Goal: Obtain resource: Download file/media

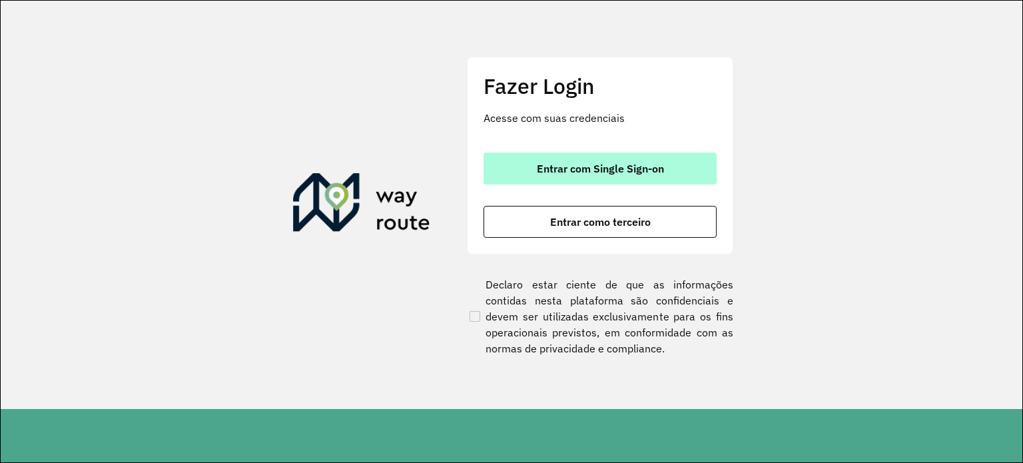
click at [668, 168] on button "Entrar com Single Sign-on" at bounding box center [600, 169] width 233 height 32
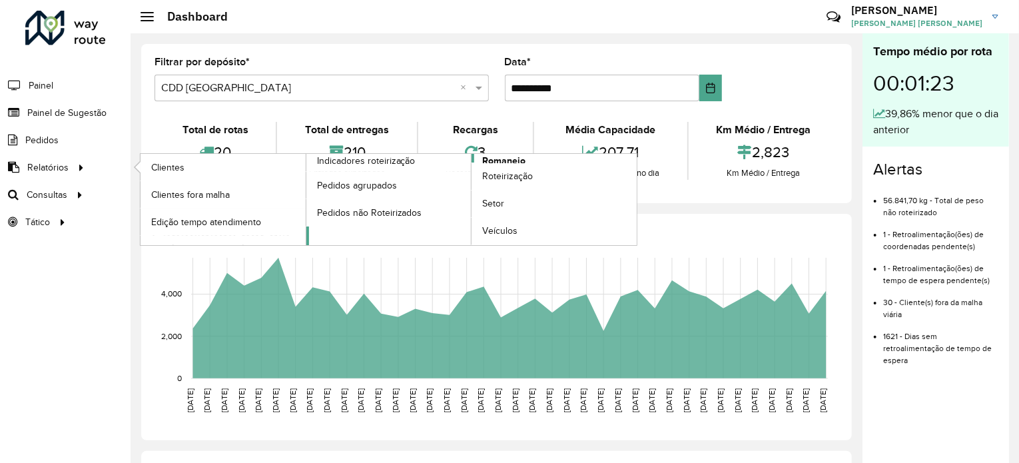
click at [502, 159] on span "Romaneio" at bounding box center [503, 161] width 43 height 14
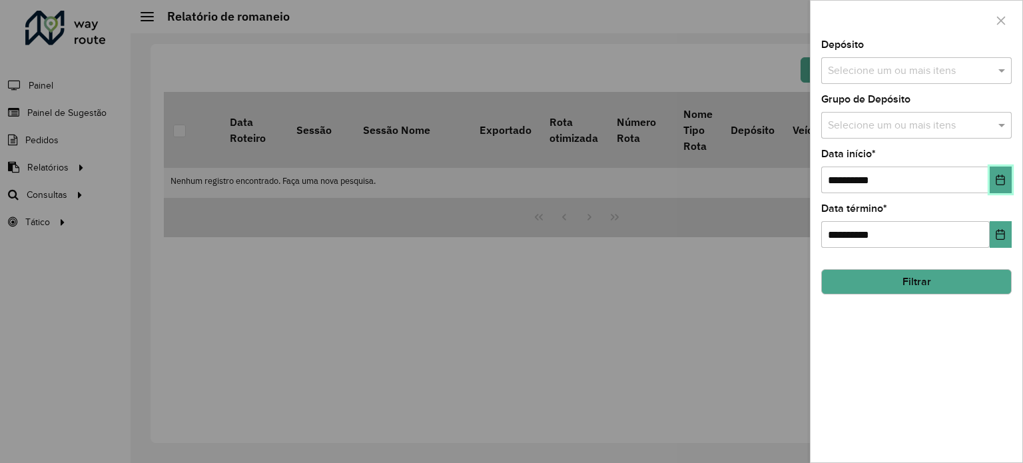
click at [1001, 179] on icon "Choose Date" at bounding box center [1000, 180] width 11 height 11
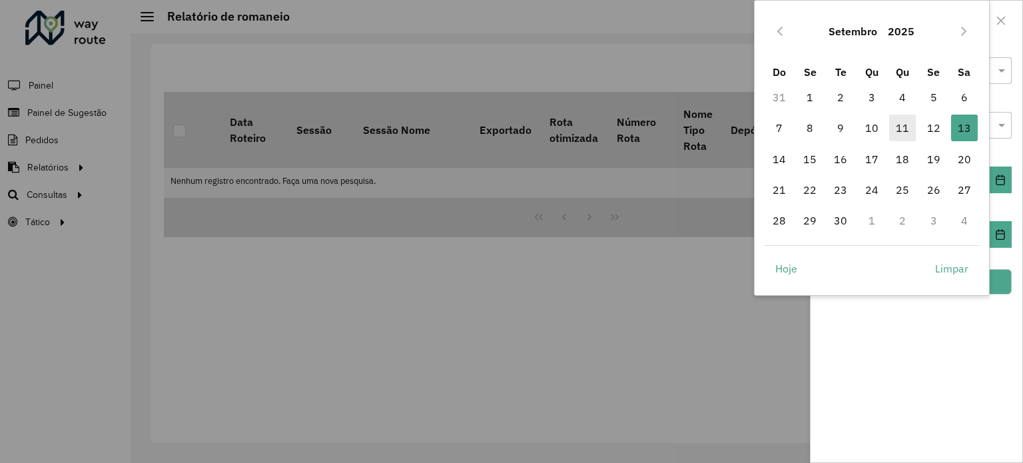
click at [908, 128] on span "11" at bounding box center [902, 128] width 27 height 27
type input "**********"
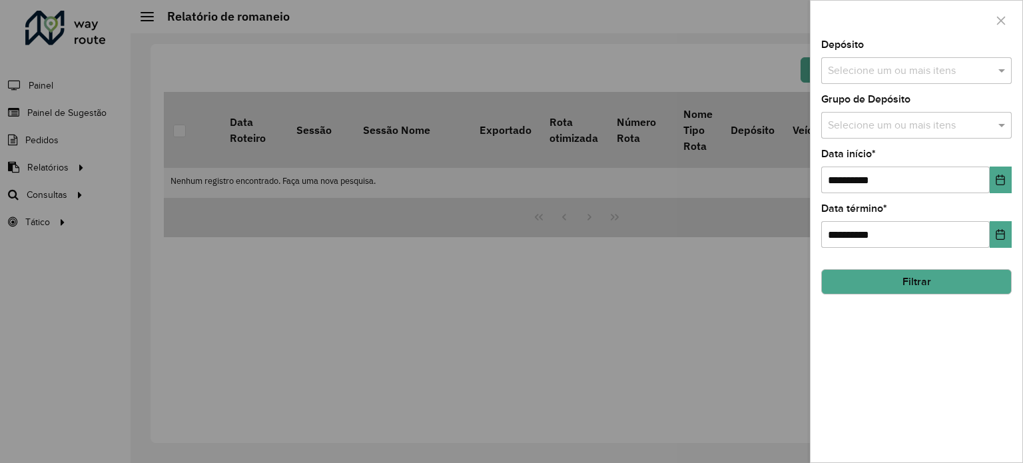
click at [911, 282] on button "Filtrar" at bounding box center [917, 281] width 191 height 25
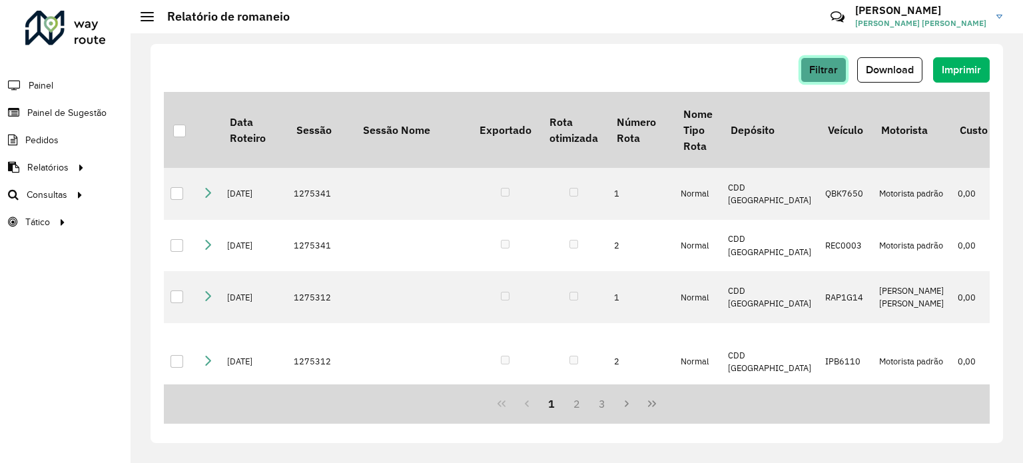
click at [839, 71] on button "Filtrar" at bounding box center [824, 69] width 46 height 25
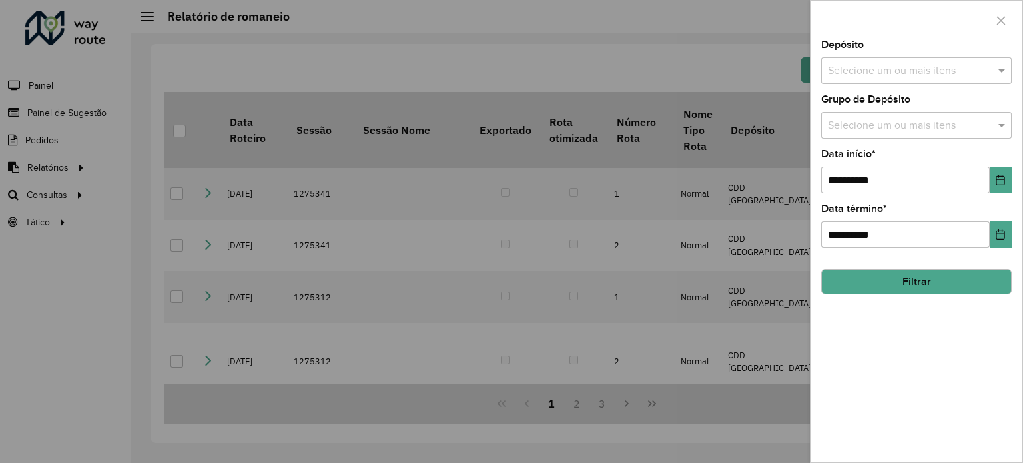
click at [918, 71] on input "text" at bounding box center [910, 71] width 171 height 16
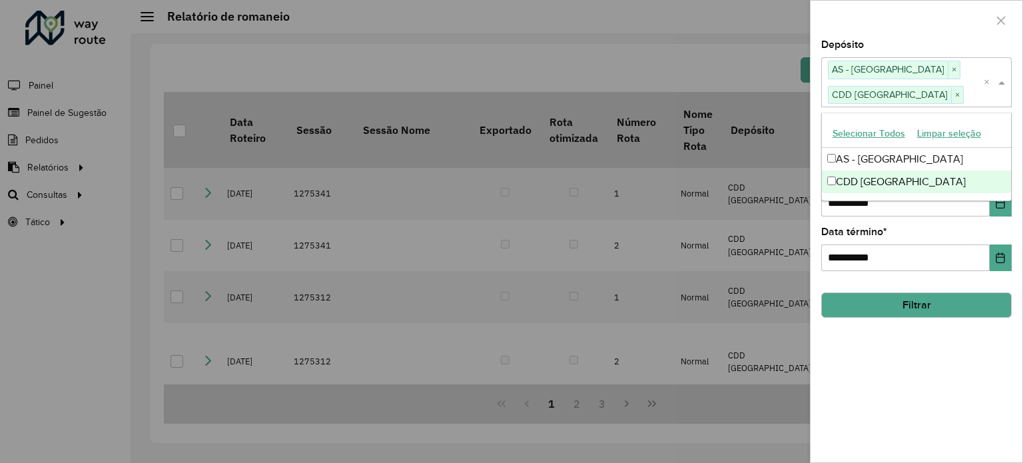
drag, startPoint x: 961, startPoint y: 351, endPoint x: 963, endPoint y: 283, distance: 68.0
click at [961, 350] on div "**********" at bounding box center [917, 251] width 212 height 422
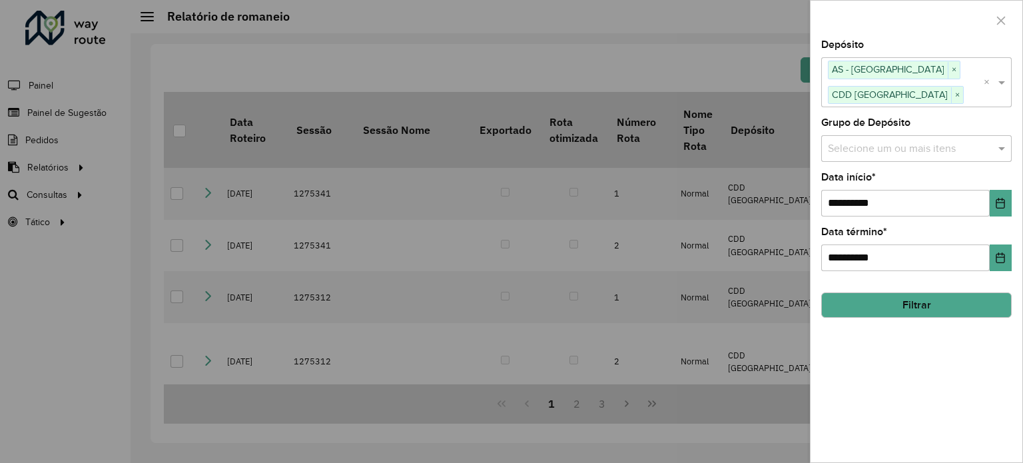
click at [945, 151] on input "text" at bounding box center [910, 149] width 171 height 16
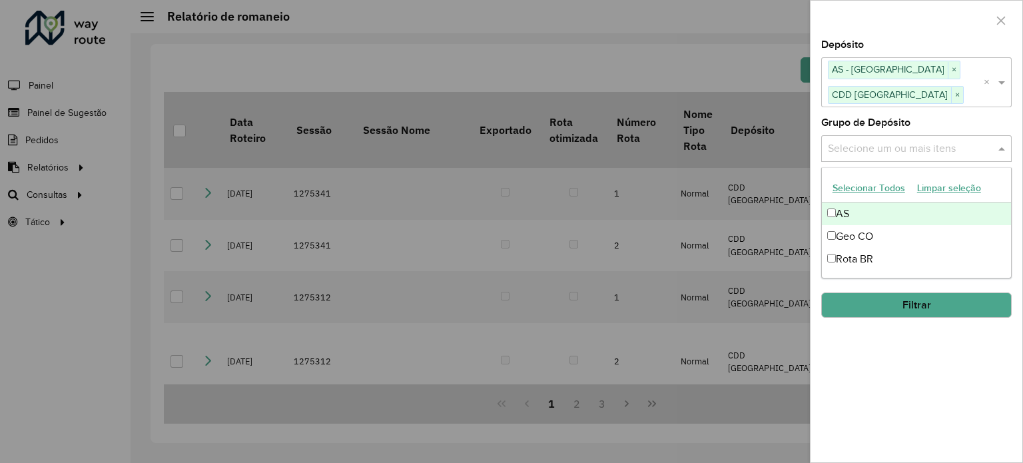
click at [878, 185] on button "Selecionar Todos" at bounding box center [869, 188] width 85 height 21
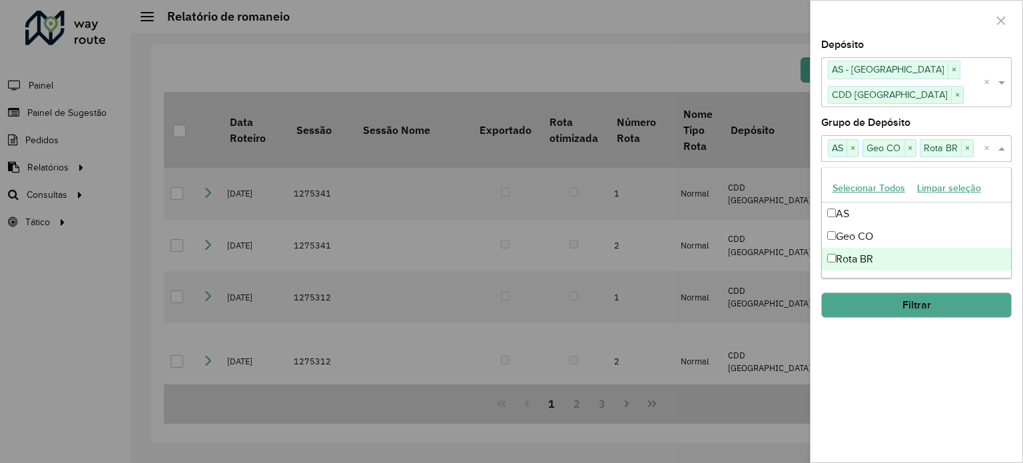
click at [907, 306] on button "Filtrar" at bounding box center [917, 304] width 191 height 25
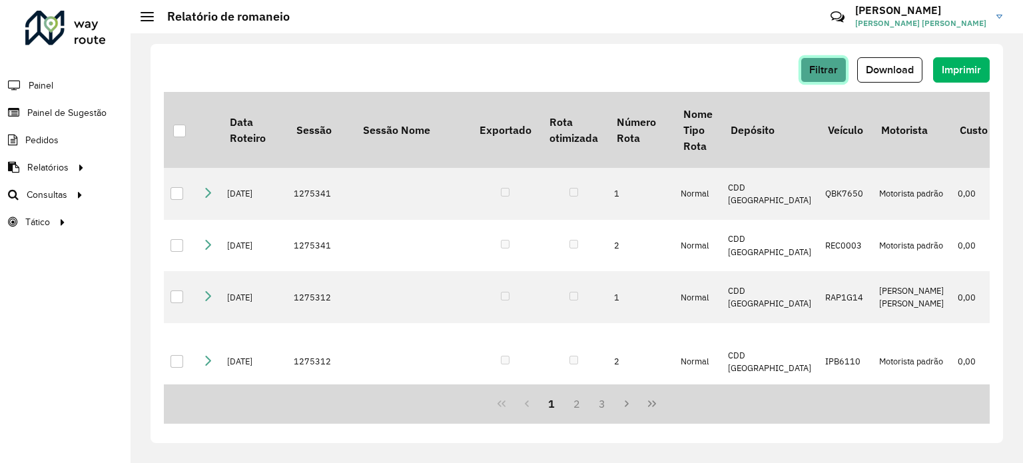
click at [823, 69] on span "Filtrar" at bounding box center [824, 69] width 29 height 11
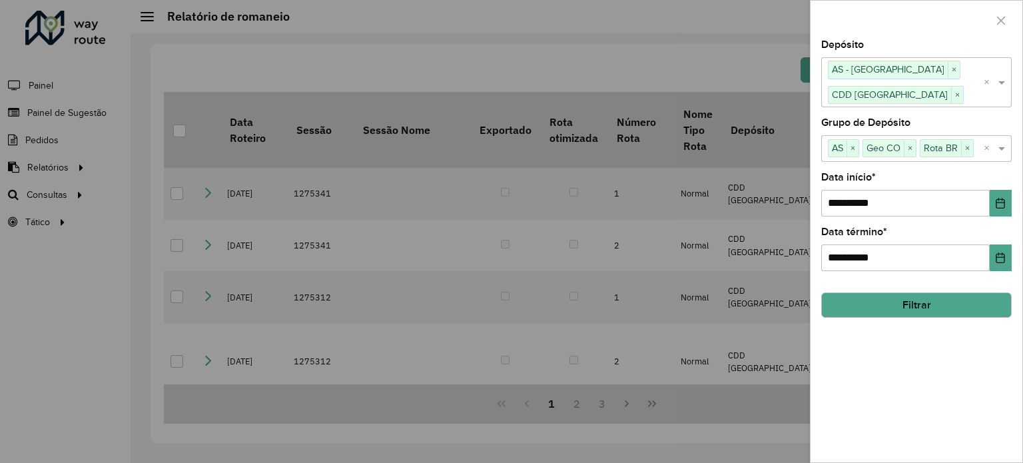
click at [919, 304] on button "Filtrar" at bounding box center [917, 304] width 191 height 25
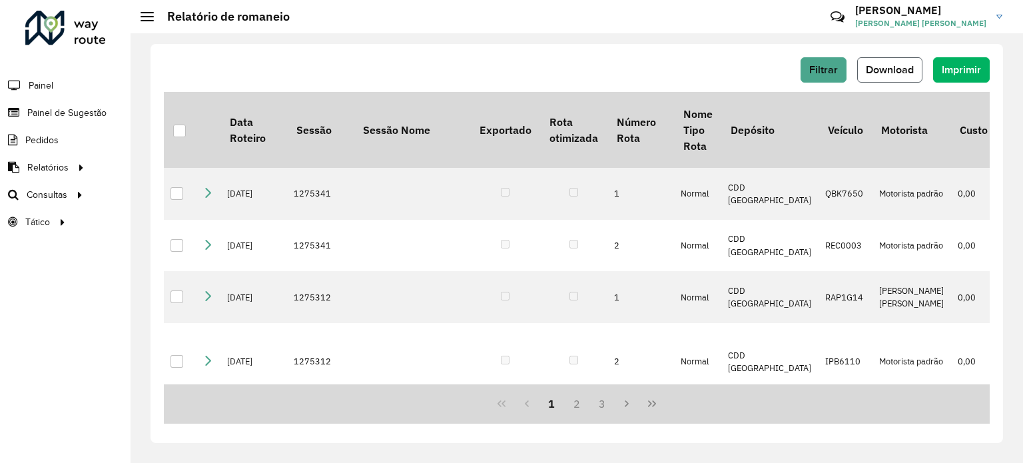
click at [919, 75] on button "Download" at bounding box center [889, 69] width 65 height 25
